Goal: Information Seeking & Learning: Learn about a topic

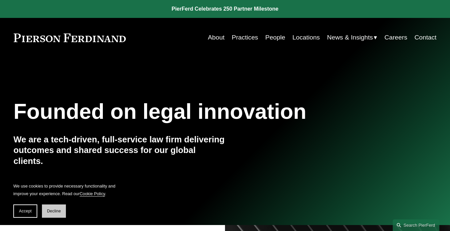
click at [55, 211] on span "Decline" at bounding box center [54, 211] width 14 height 5
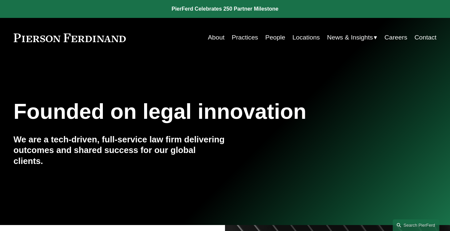
click at [249, 10] on link at bounding box center [225, 9] width 450 height 18
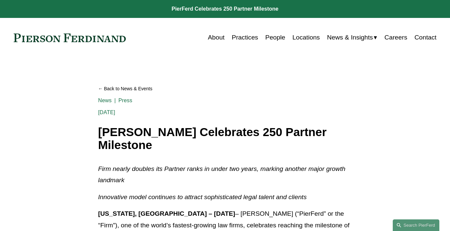
click at [269, 37] on link "People" at bounding box center [275, 37] width 20 height 13
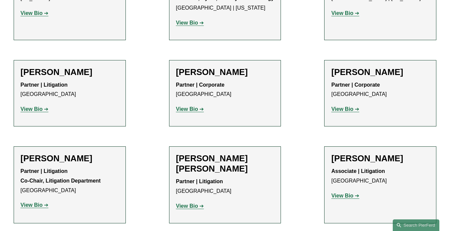
scroll to position [6172, 0]
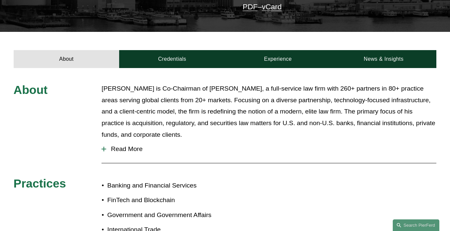
scroll to position [192, 0]
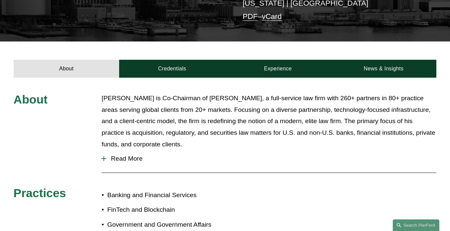
click at [127, 155] on span "Read More" at bounding box center [271, 158] width 330 height 7
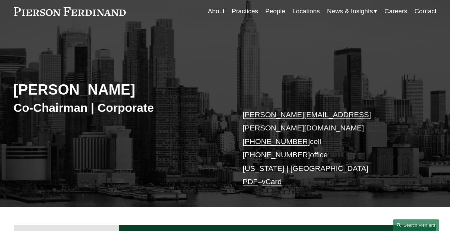
scroll to position [7, 0]
